Goal: Task Accomplishment & Management: Use online tool/utility

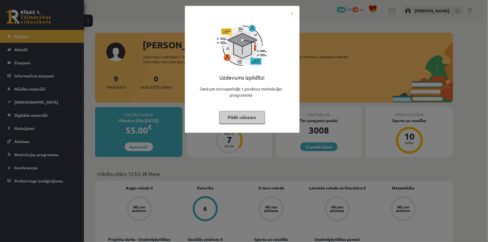
click at [214, 120] on div "Uzdevums izpildīts! Sveicam esi nopelnījis 1 punktus motivācijas programmā Pild…" at bounding box center [242, 74] width 108 height 112
click at [216, 120] on div "Uzdevums izpildīts! Sveicam esi nopelnījis 1 punktus motivācijas programmā Pild…" at bounding box center [242, 74] width 108 height 112
click at [221, 117] on button "Pildīt nākamo" at bounding box center [242, 117] width 46 height 13
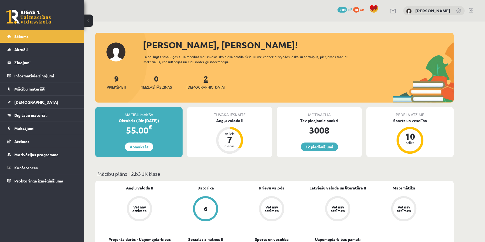
click at [191, 88] on span "[DEMOGRAPHIC_DATA]" at bounding box center [205, 88] width 39 height 6
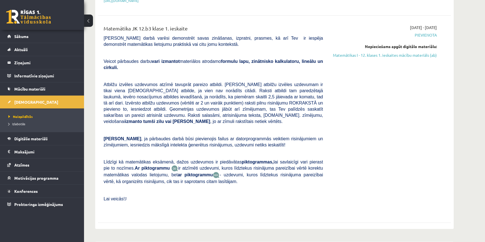
scroll to position [127, 0]
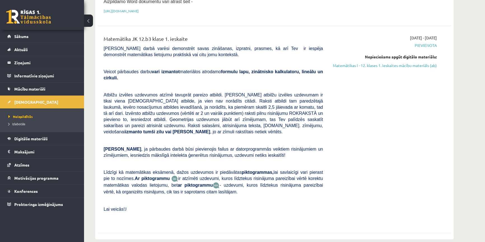
click at [42, 14] on link at bounding box center [28, 17] width 45 height 14
